Goal: Task Accomplishment & Management: Complete application form

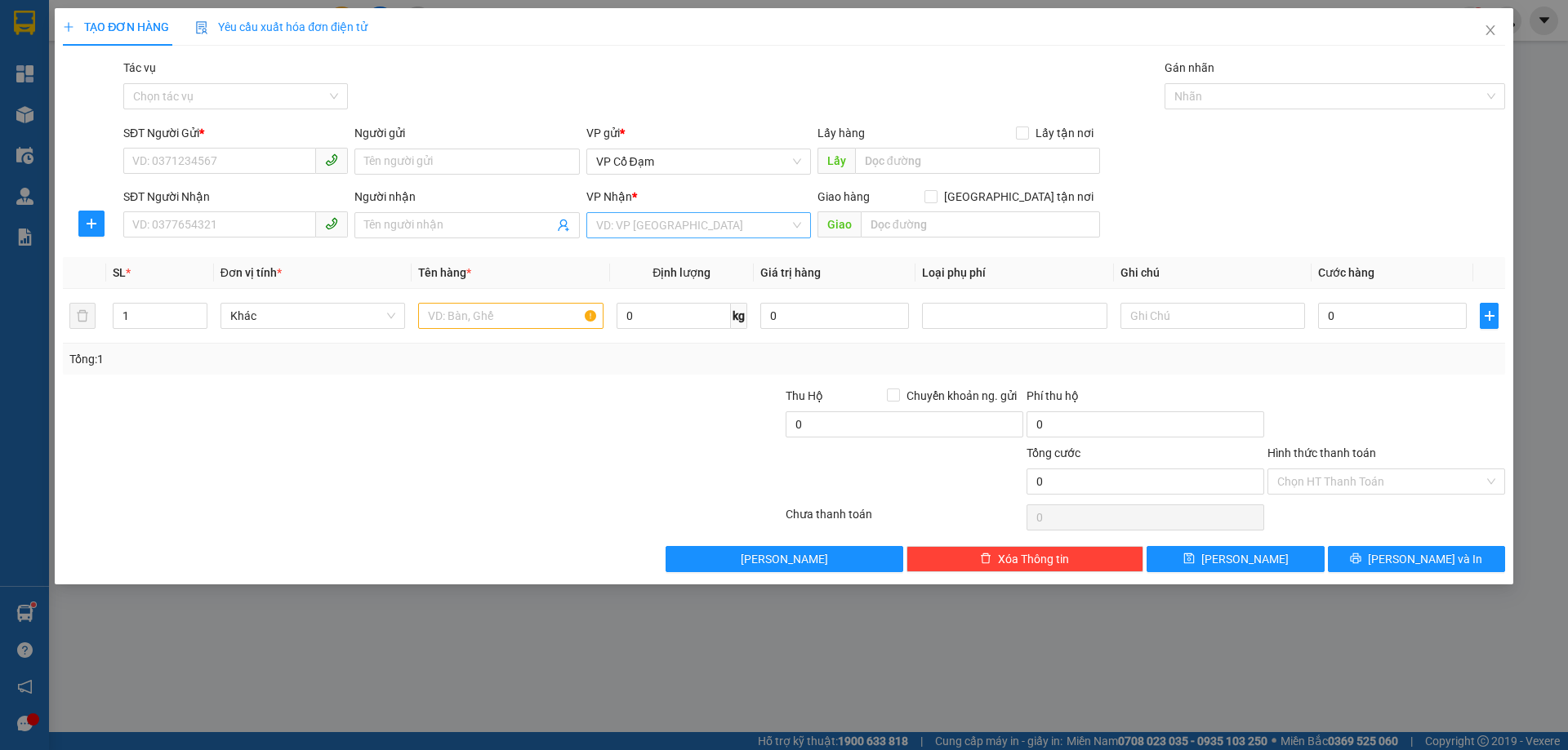
click at [636, 222] on input "search" at bounding box center [693, 225] width 194 height 24
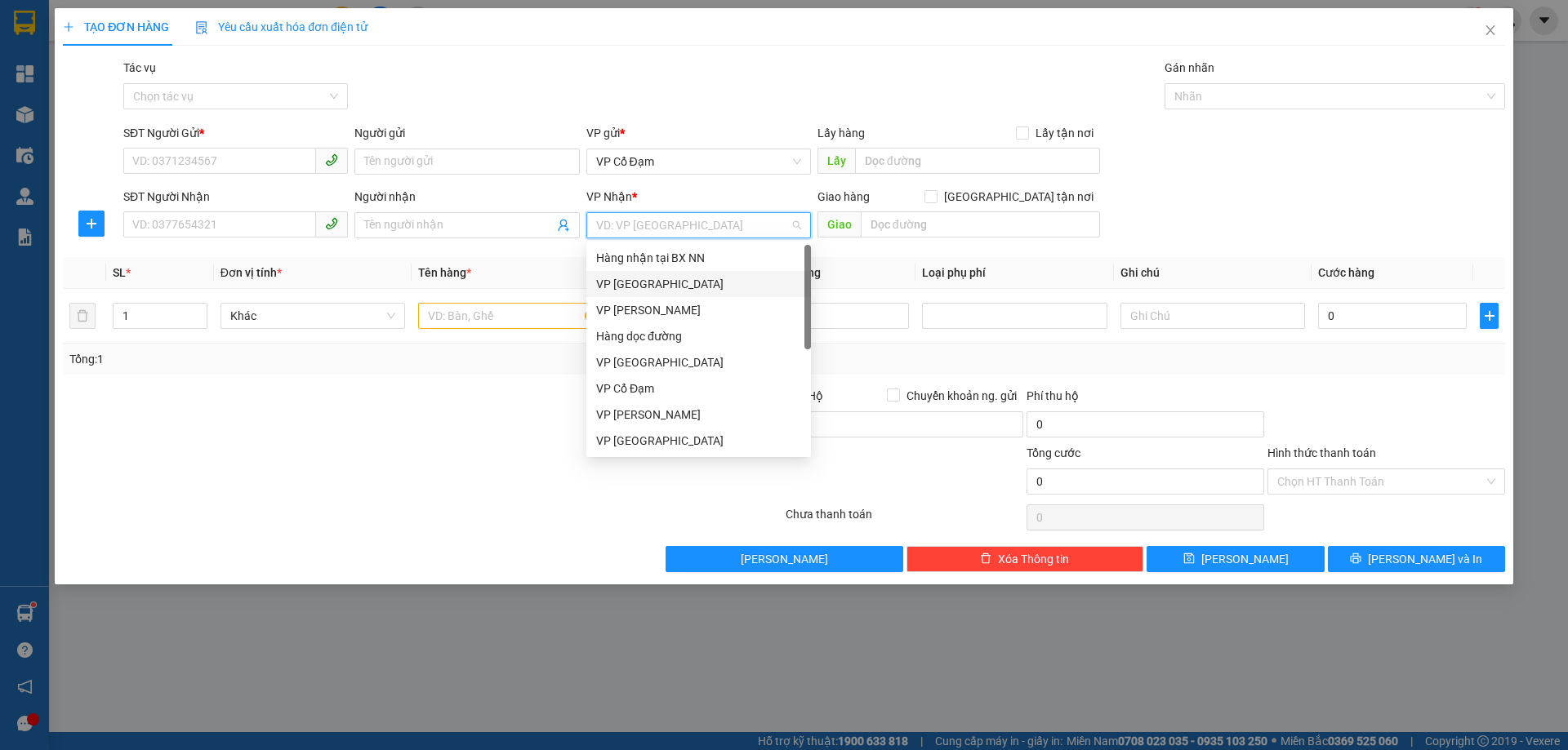
click at [643, 280] on div "VP [GEOGRAPHIC_DATA]" at bounding box center [699, 284] width 205 height 18
click at [633, 285] on div "VP [GEOGRAPHIC_DATA]" at bounding box center [699, 284] width 205 height 18
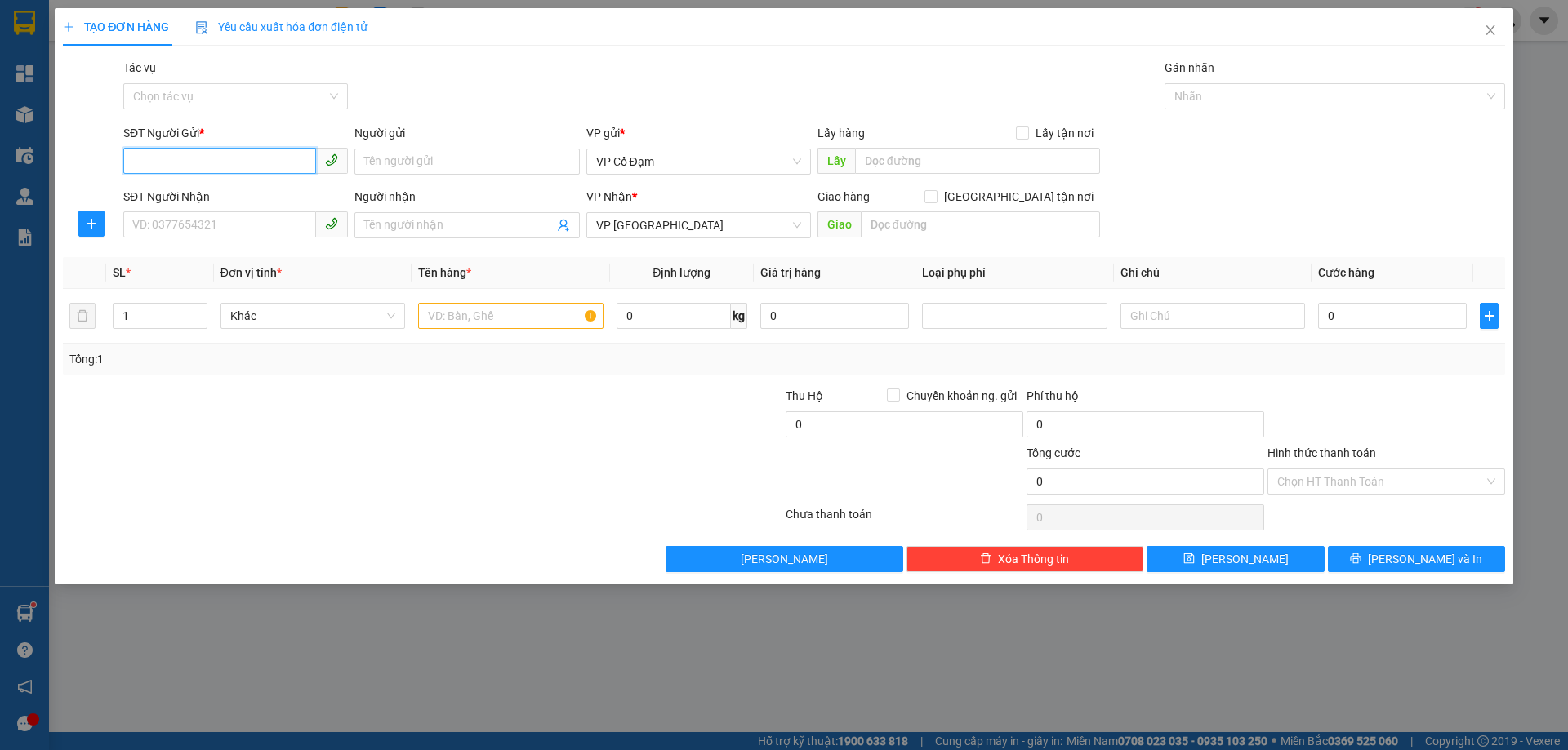
click at [215, 164] on input "SĐT Người Gửi *" at bounding box center [219, 161] width 193 height 26
click at [223, 169] on input "SĐT Người Gửi *" at bounding box center [219, 161] width 193 height 26
click at [157, 155] on input "SĐT Người Gửi *" at bounding box center [219, 161] width 193 height 26
type input "0337963130"
click at [201, 225] on input "SĐT Người Nhận" at bounding box center [219, 224] width 193 height 26
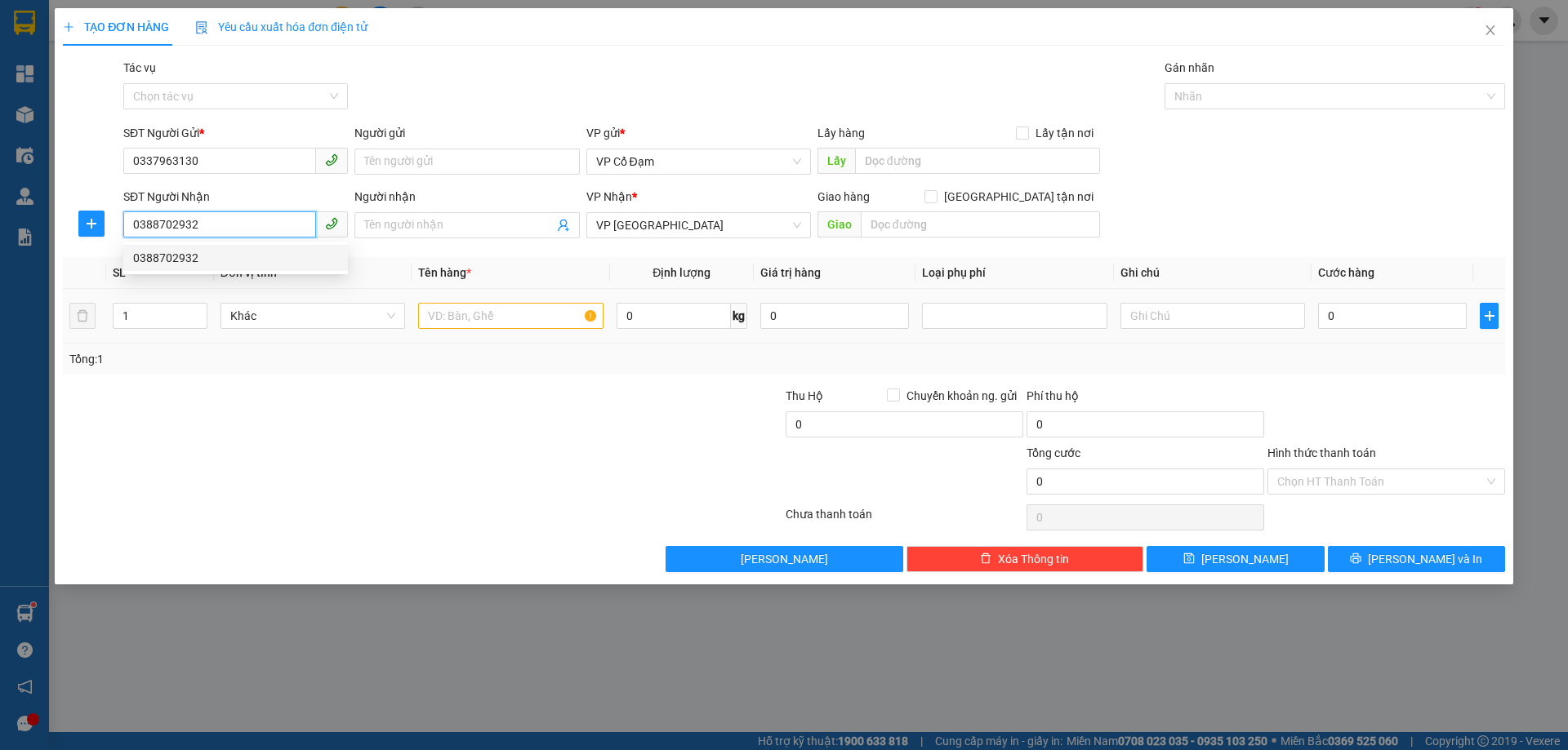
type input "0388702932"
click at [467, 318] on input "text" at bounding box center [510, 315] width 185 height 26
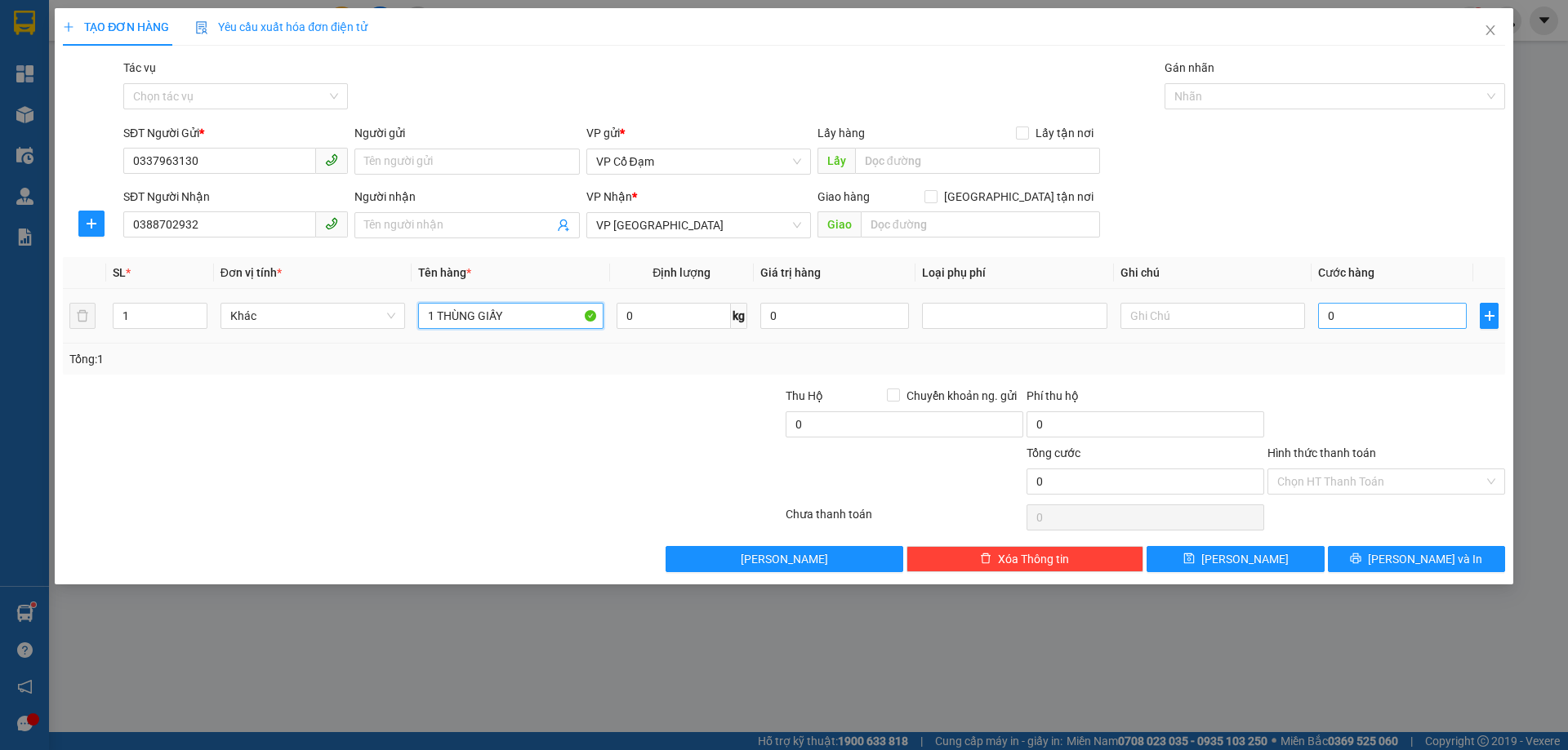
type input "1 THÙNG GIẤY"
click at [1380, 317] on input "0" at bounding box center [1393, 315] width 149 height 26
type input "4"
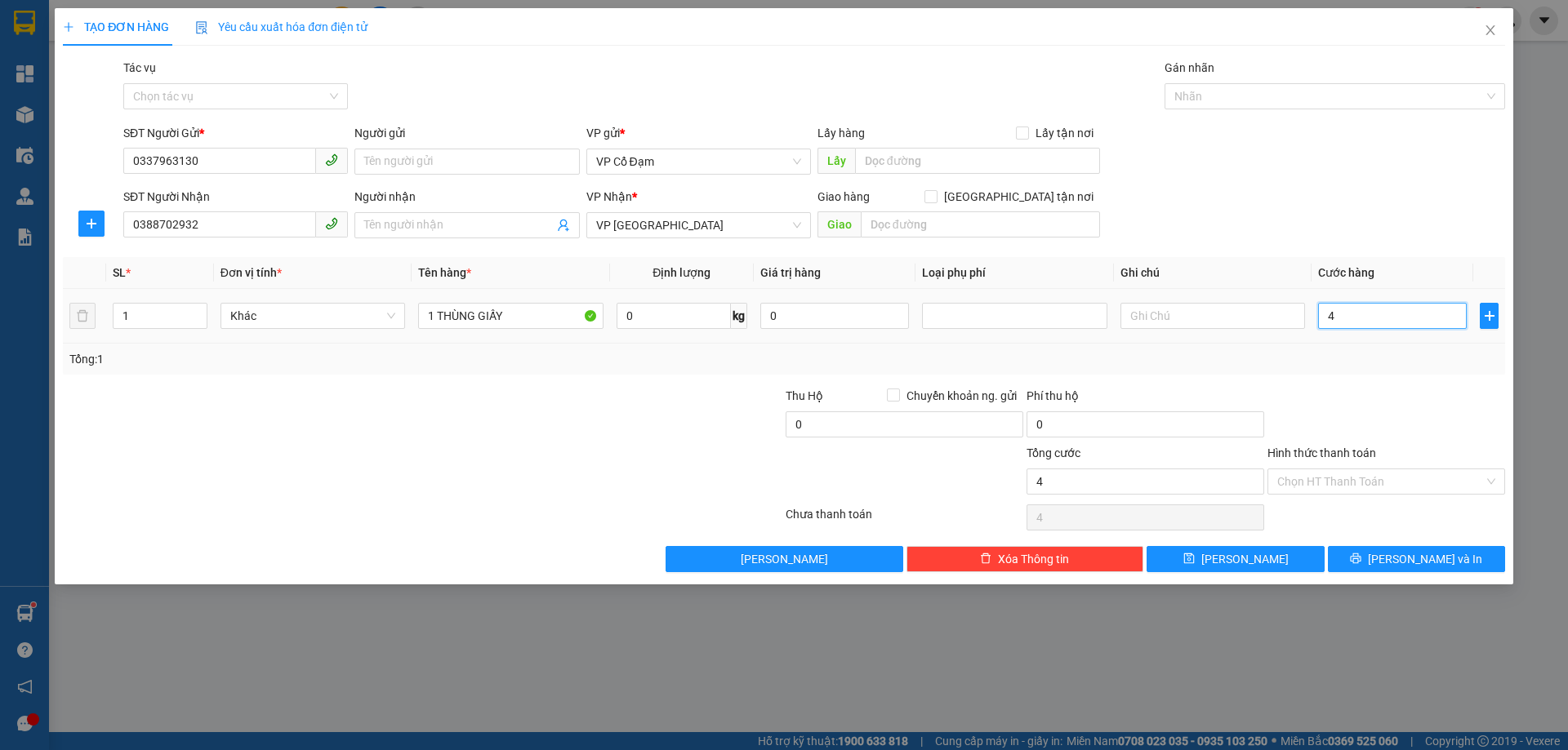
type input "40"
type input "40.000"
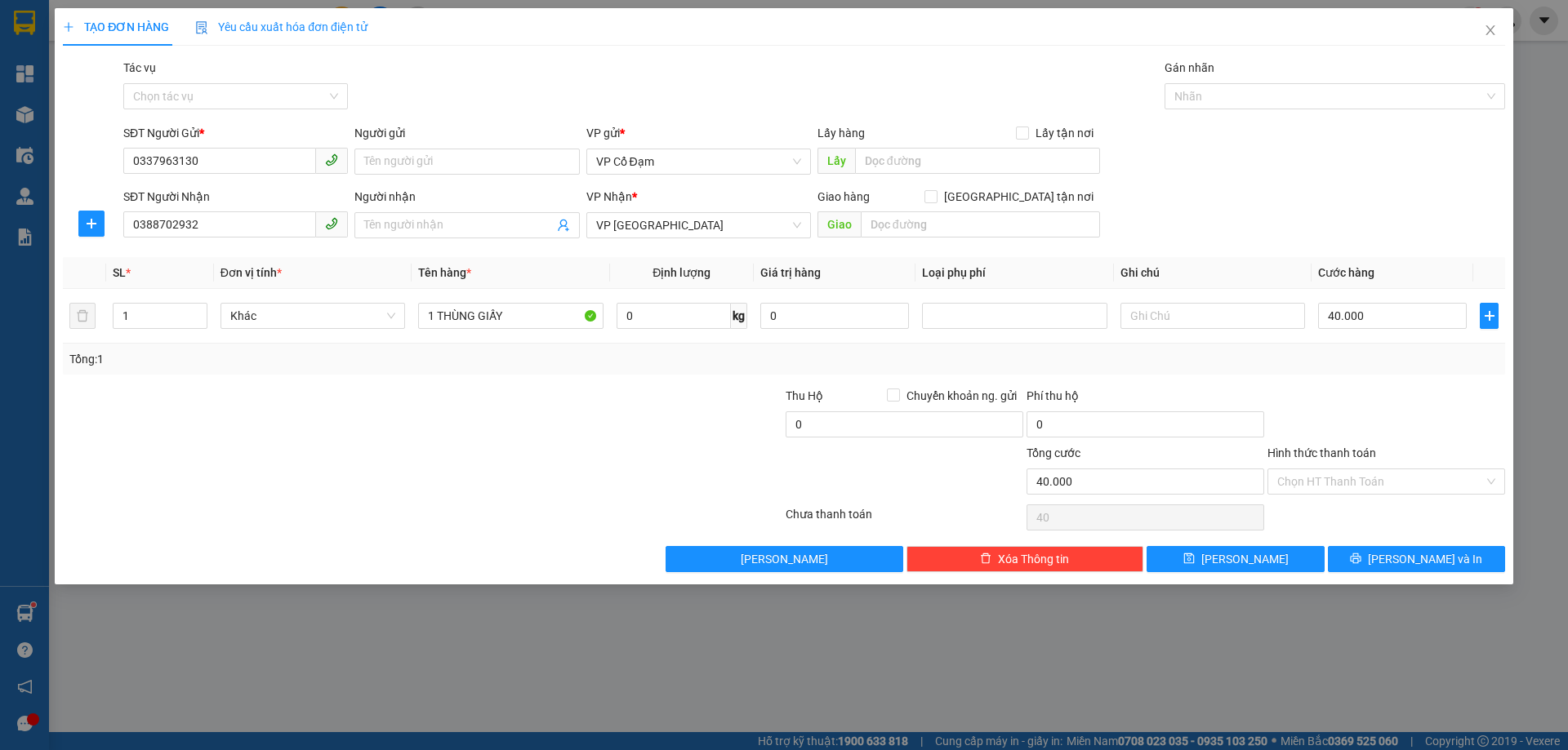
type input "40.000"
click at [1383, 387] on div at bounding box center [1386, 415] width 241 height 57
click at [1410, 315] on input "40.000" at bounding box center [1393, 315] width 149 height 26
type input "0"
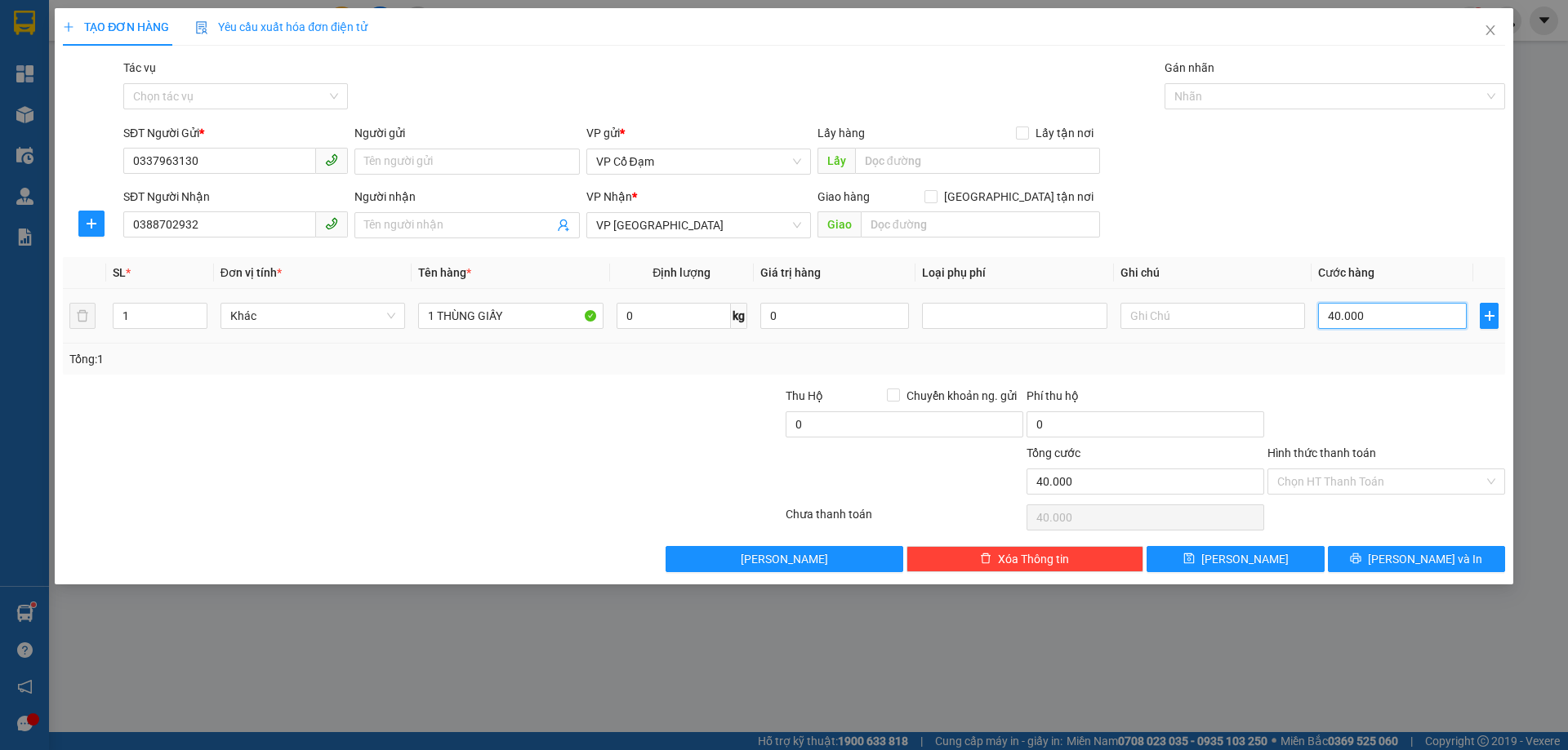
type input "0"
click at [527, 325] on input "1 THÙNG GIẤY" at bounding box center [510, 315] width 185 height 26
click at [1211, 565] on button "[PERSON_NAME]" at bounding box center [1234, 558] width 177 height 26
